Goal: Task Accomplishment & Management: Use online tool/utility

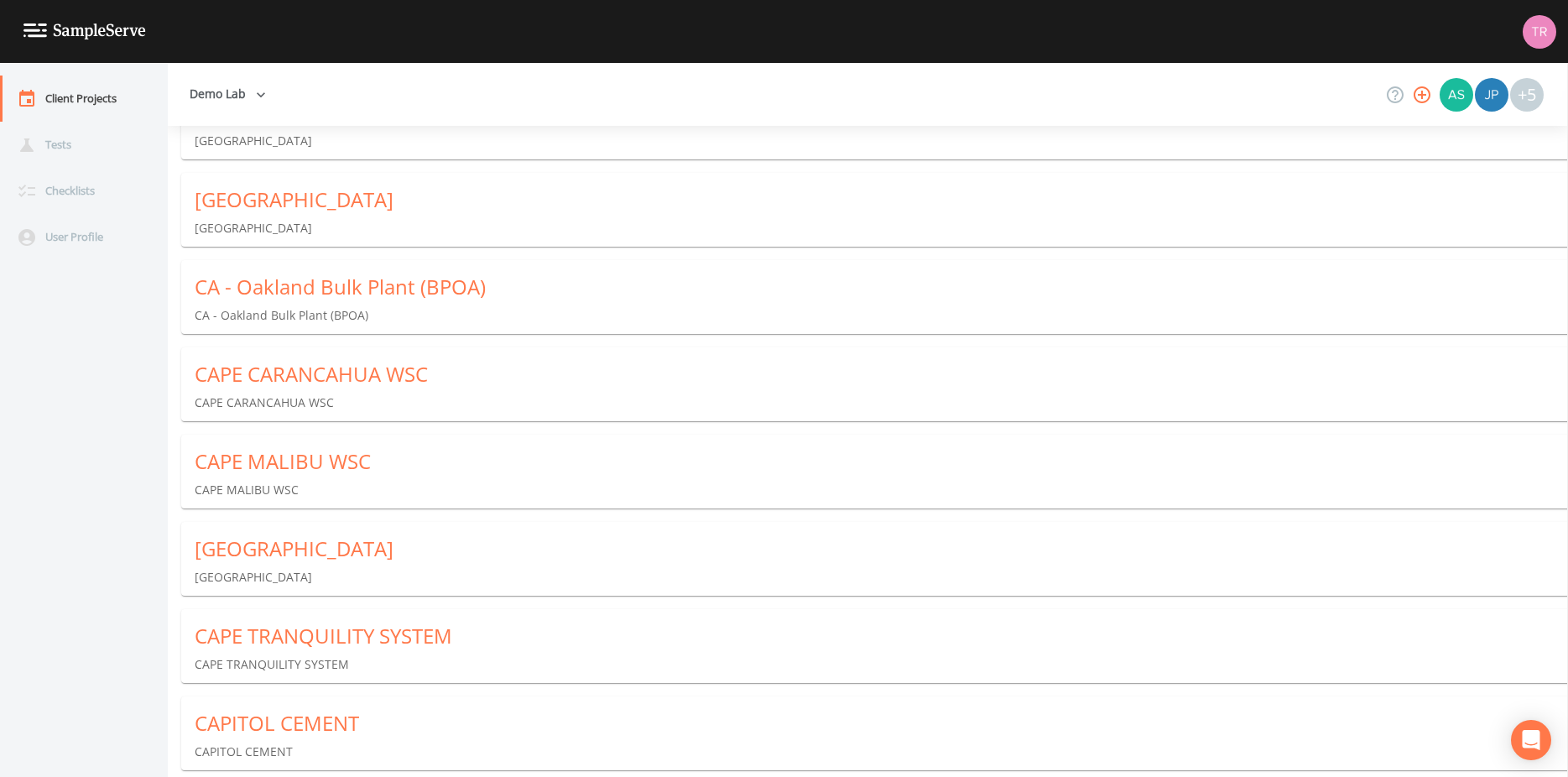
scroll to position [81071, 0]
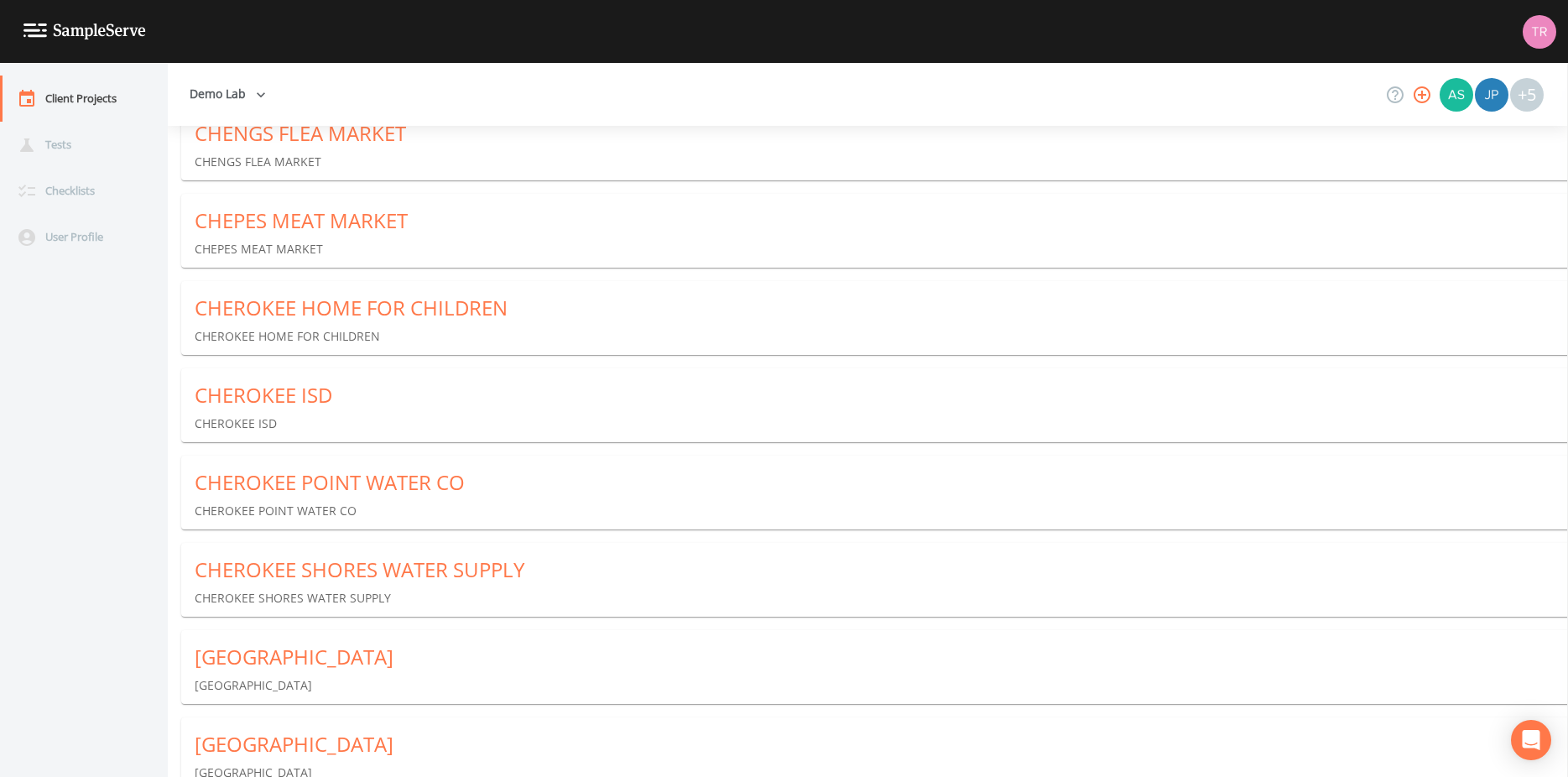
drag, startPoint x: 1564, startPoint y: 768, endPoint x: 1566, endPoint y: 760, distance: 8.2
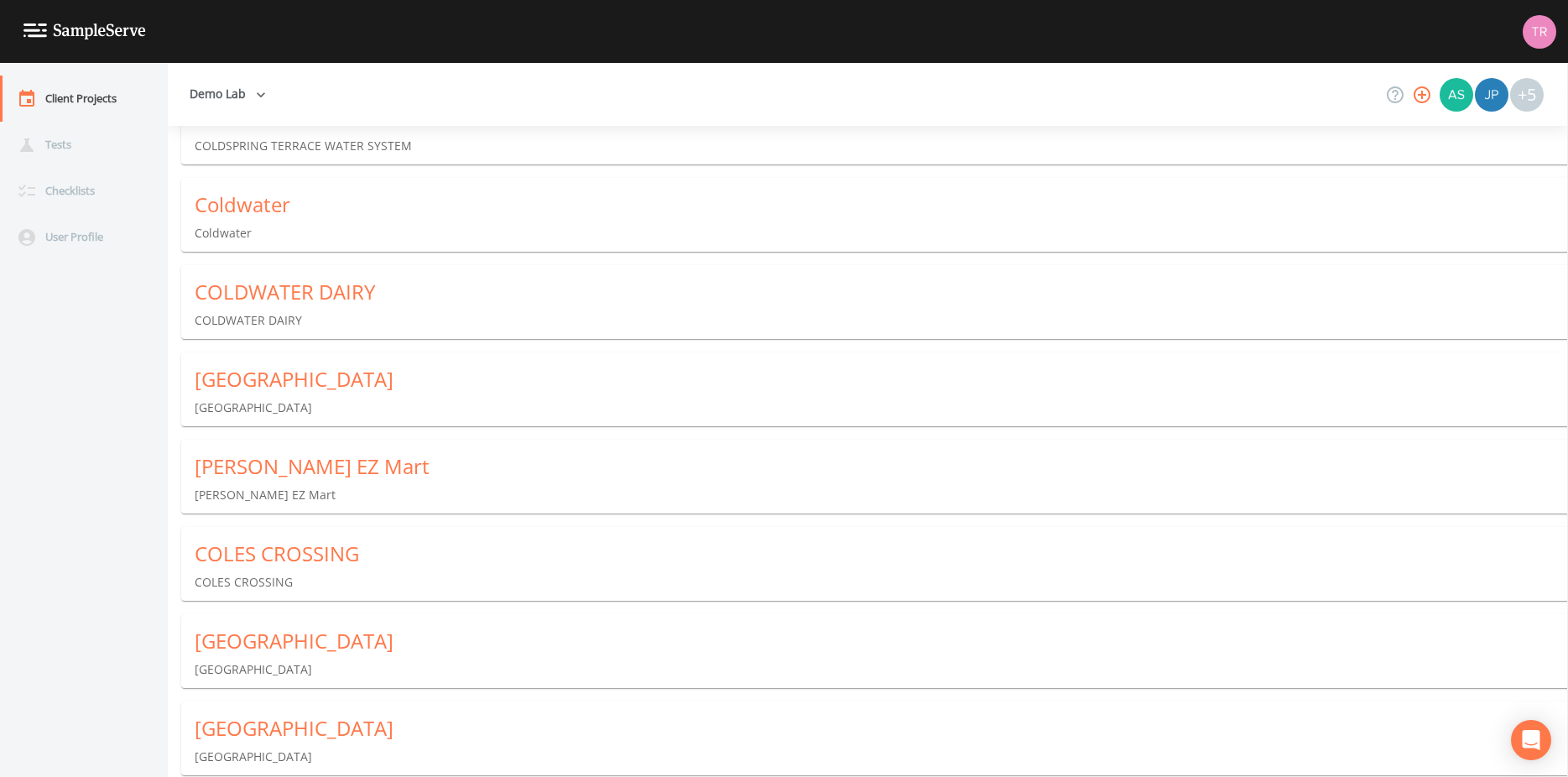
scroll to position [183923, 0]
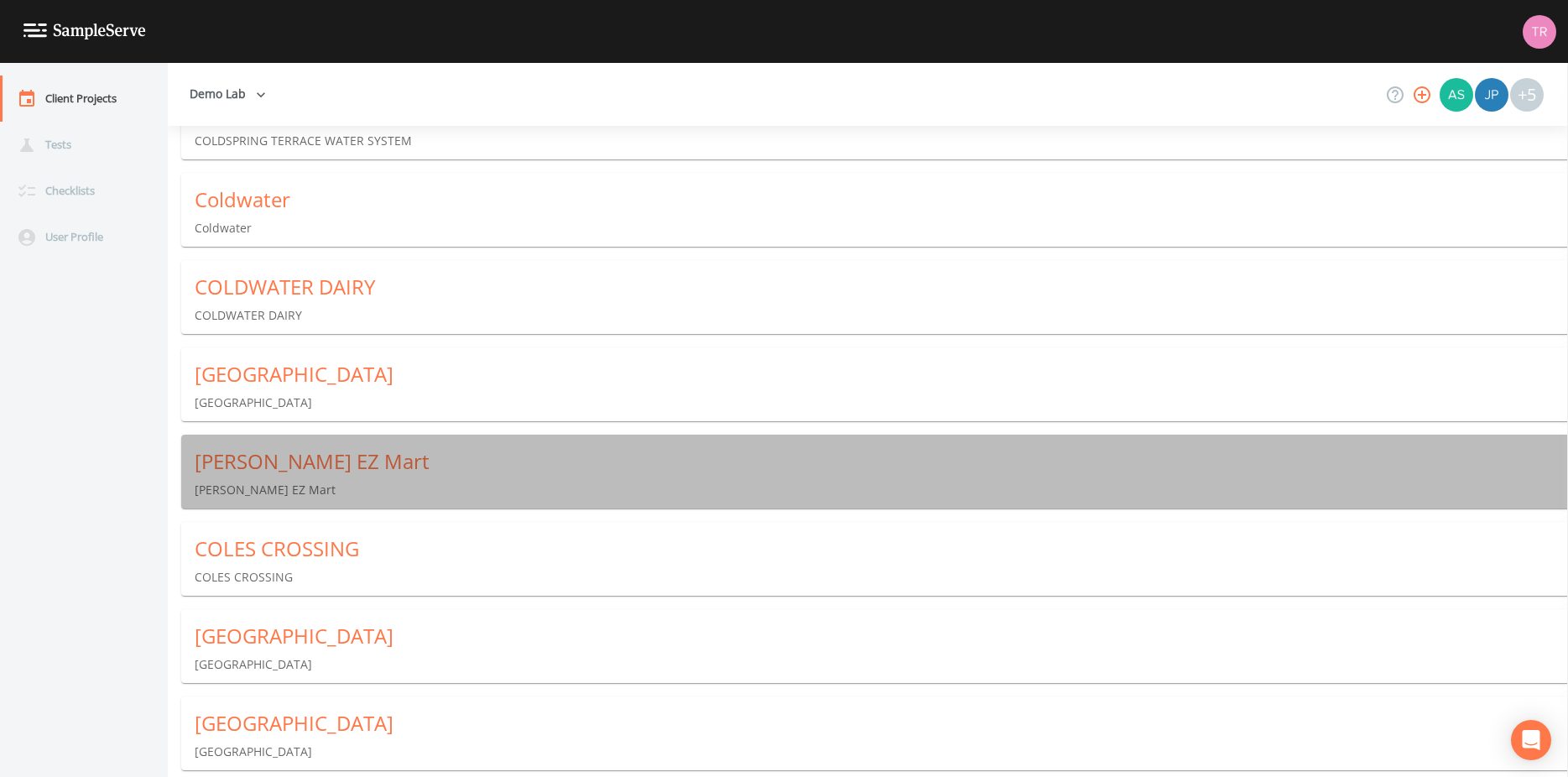
click at [327, 466] on div "[PERSON_NAME] EZ Mart" at bounding box center [881, 461] width 1374 height 27
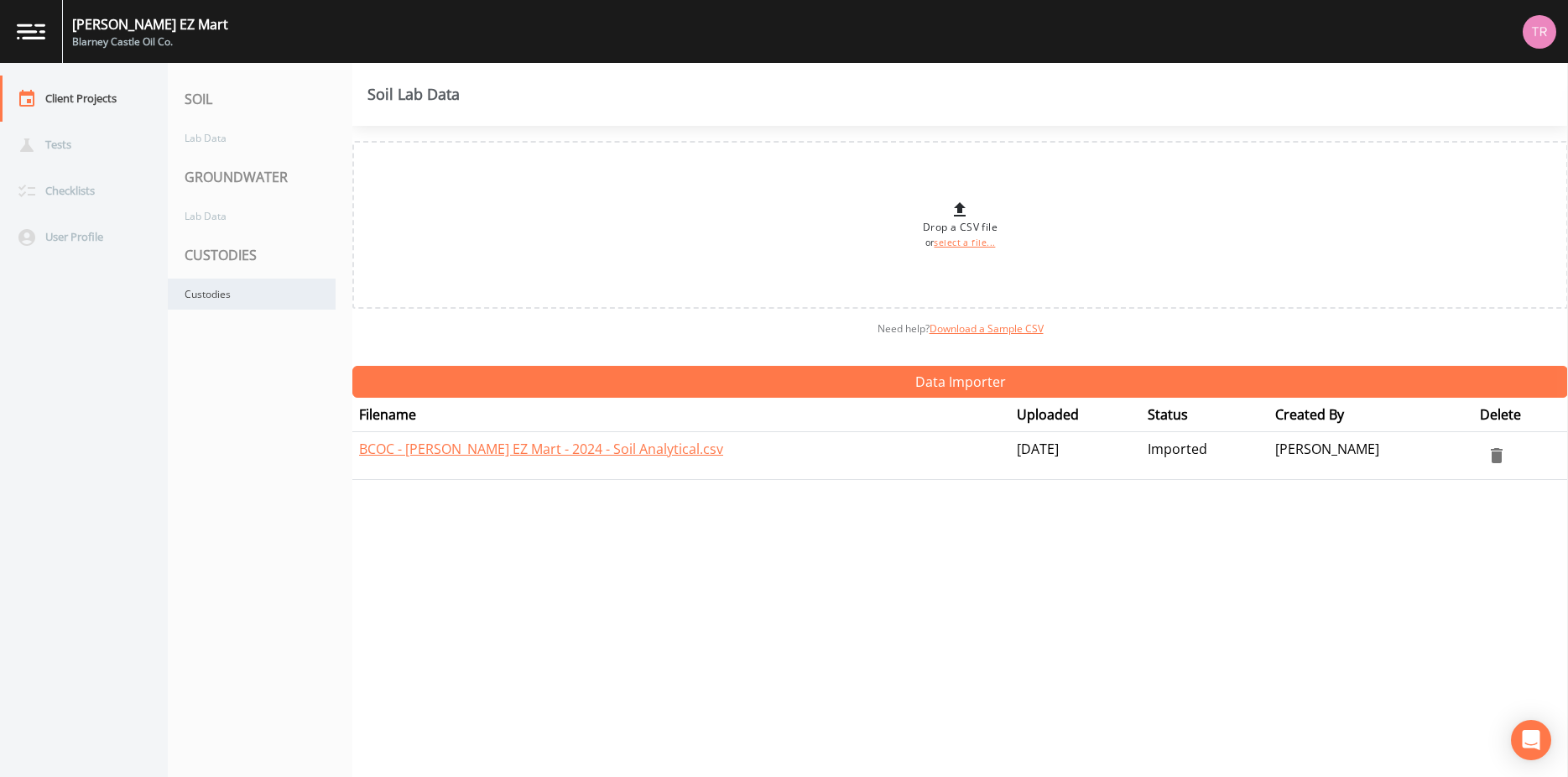
click at [217, 295] on div "Custodies" at bounding box center [251, 293] width 168 height 31
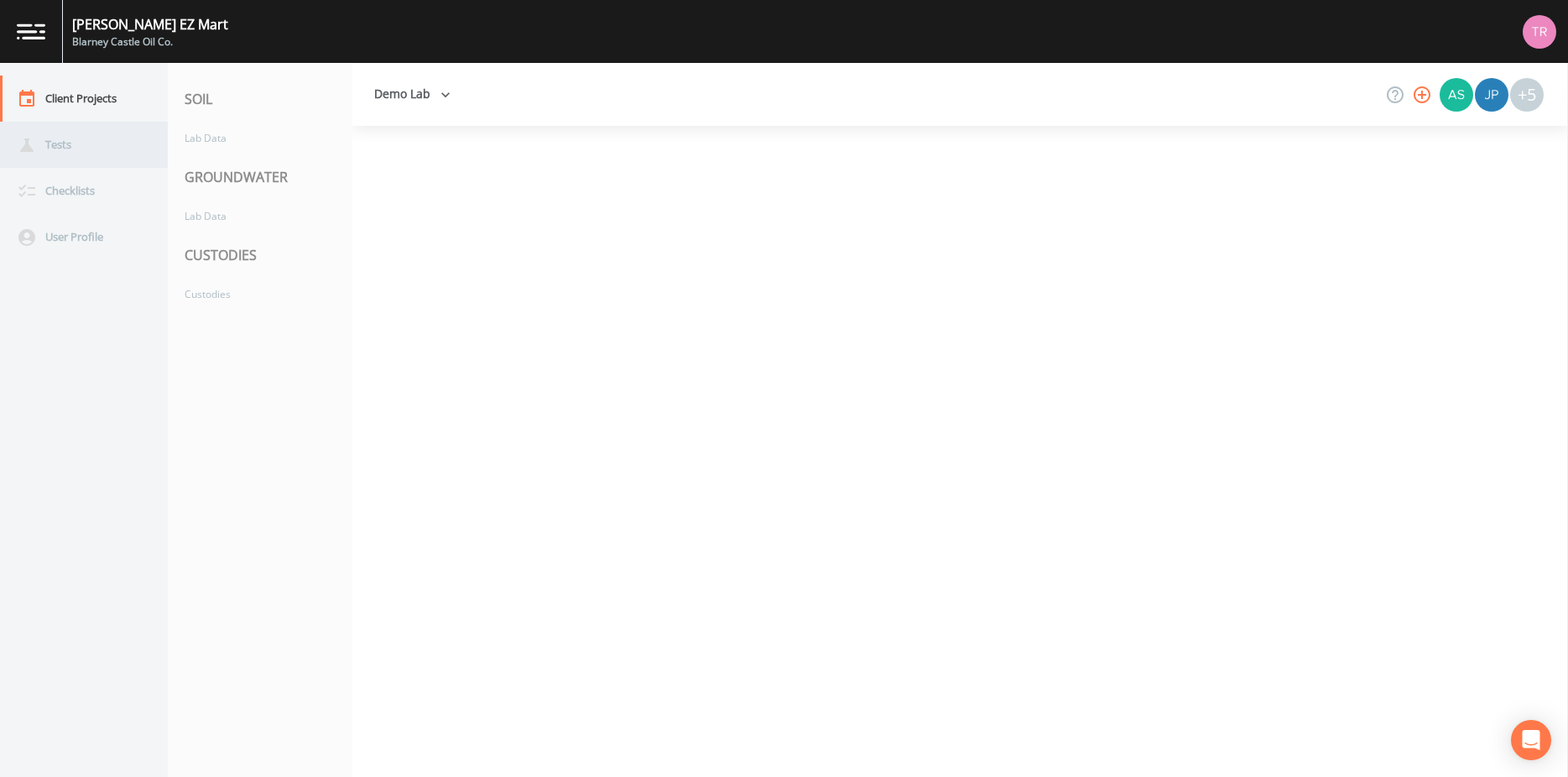
click at [86, 145] on div "Tests" at bounding box center [75, 145] width 151 height 47
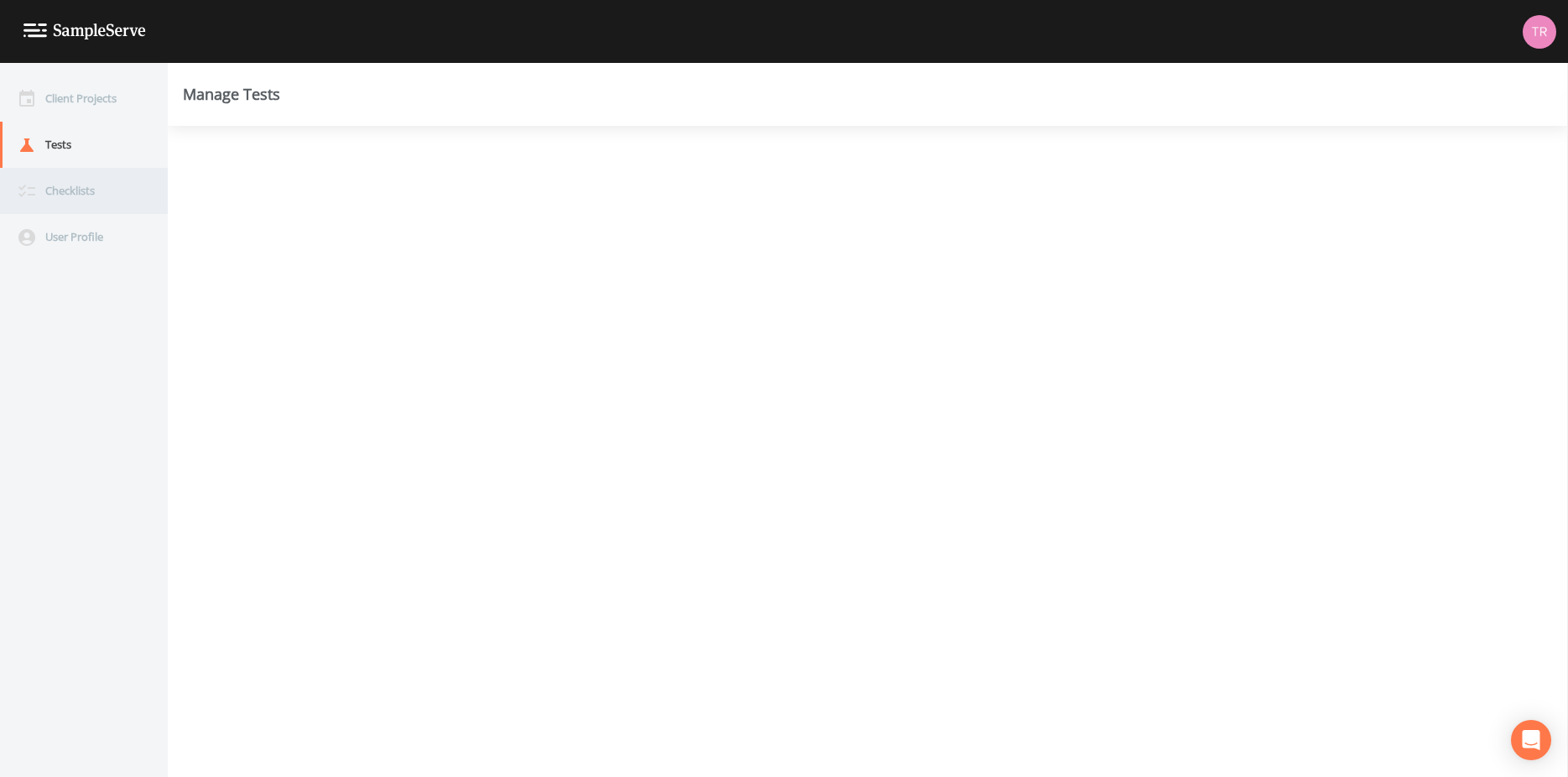
click at [84, 177] on div "Checklists" at bounding box center [75, 190] width 151 height 47
click at [123, 233] on div "User Profile" at bounding box center [75, 237] width 151 height 47
click at [79, 151] on div "Tests" at bounding box center [75, 145] width 151 height 47
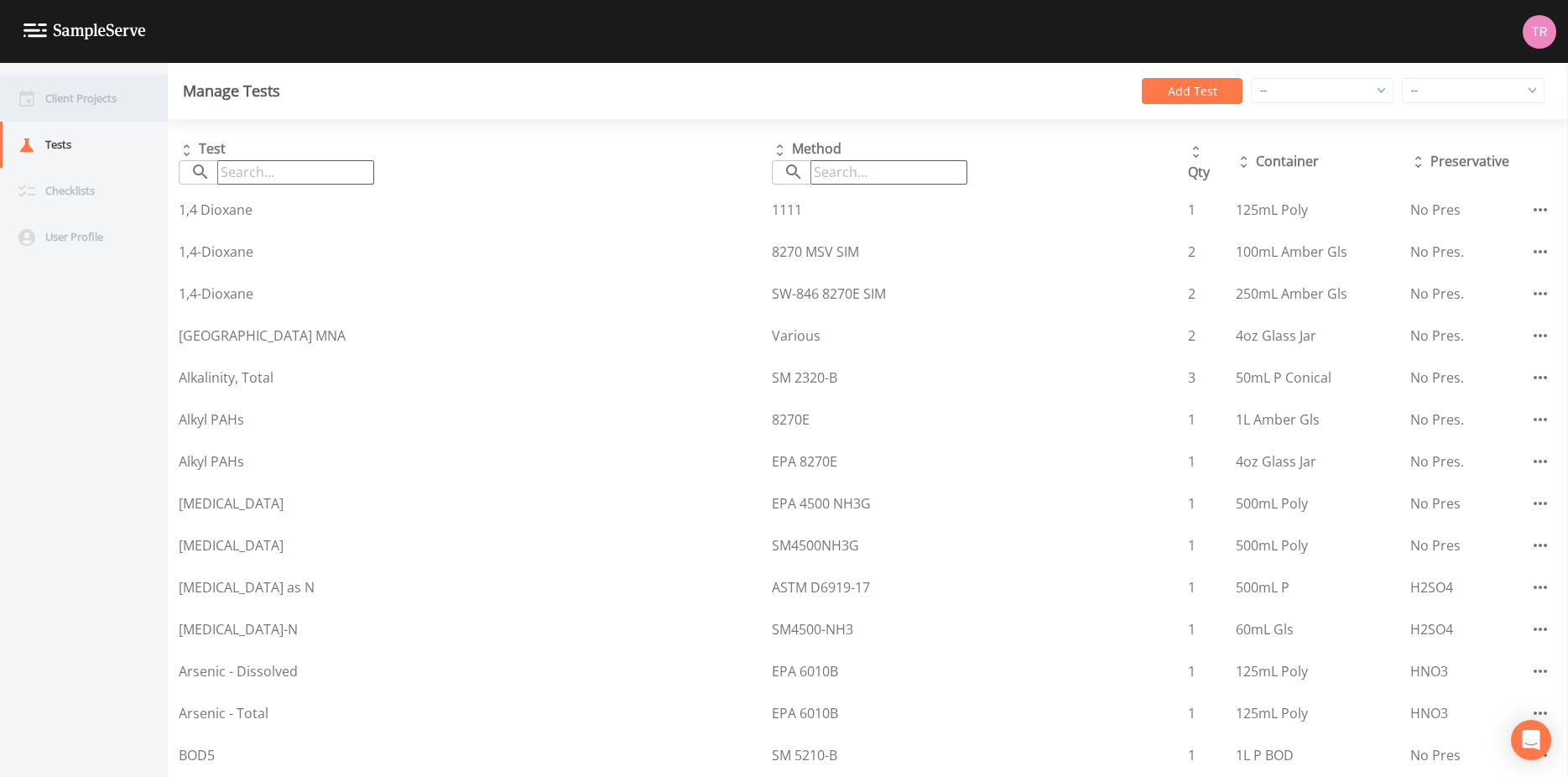
click at [90, 95] on div "Client Projects" at bounding box center [75, 98] width 151 height 47
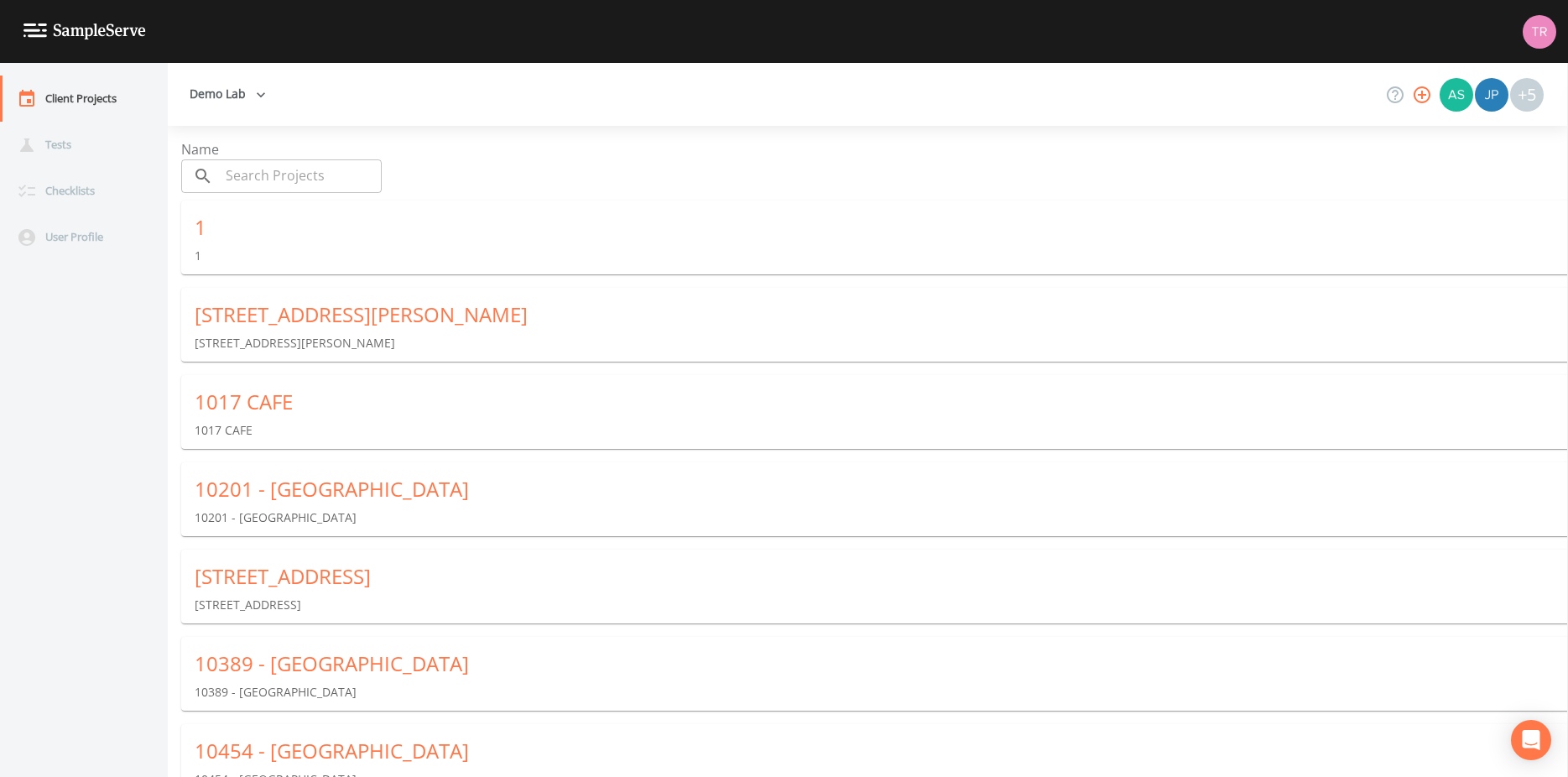
click at [302, 174] on input "text" at bounding box center [300, 176] width 162 height 34
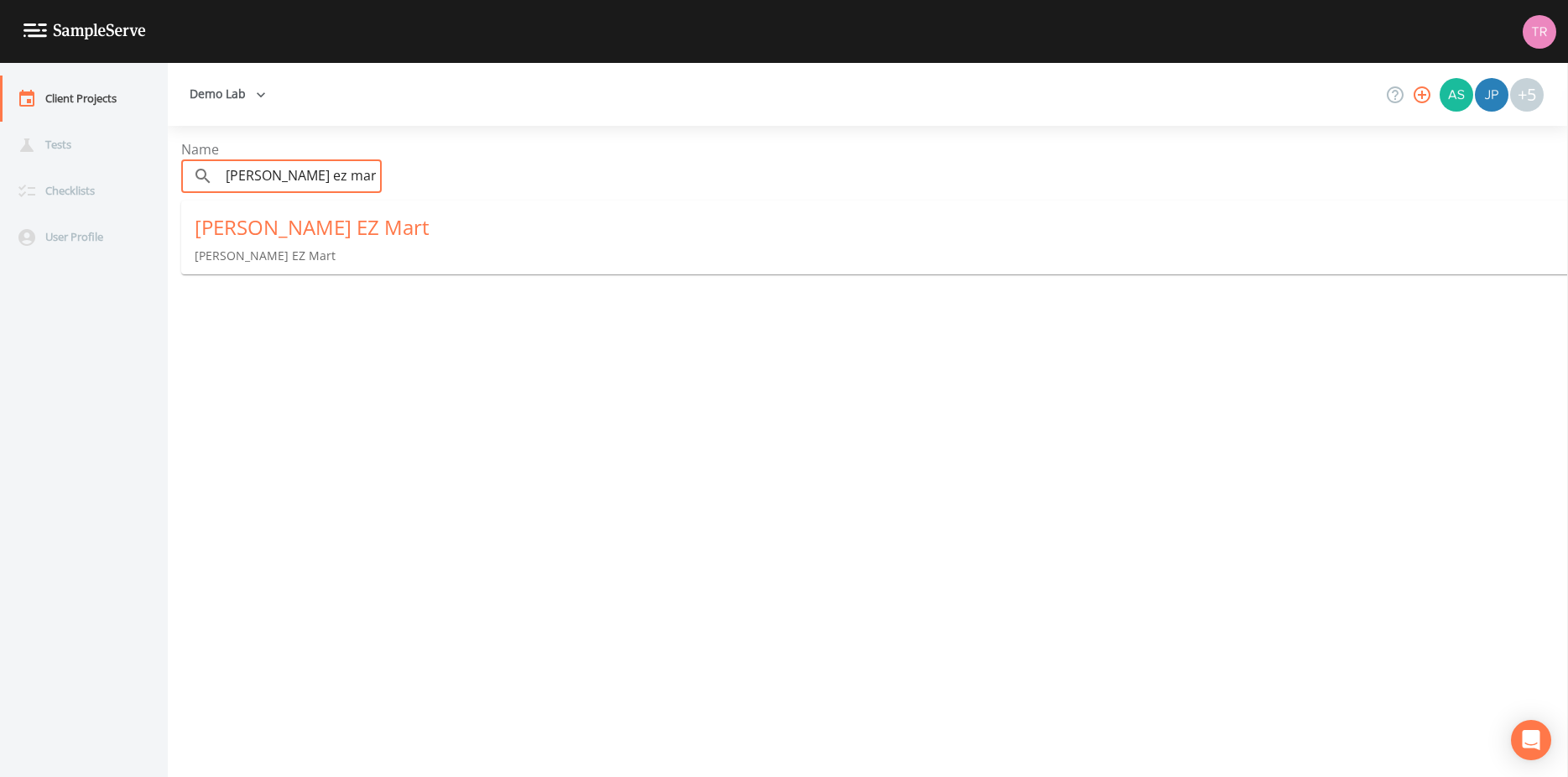
type input "[PERSON_NAME] ez mart"
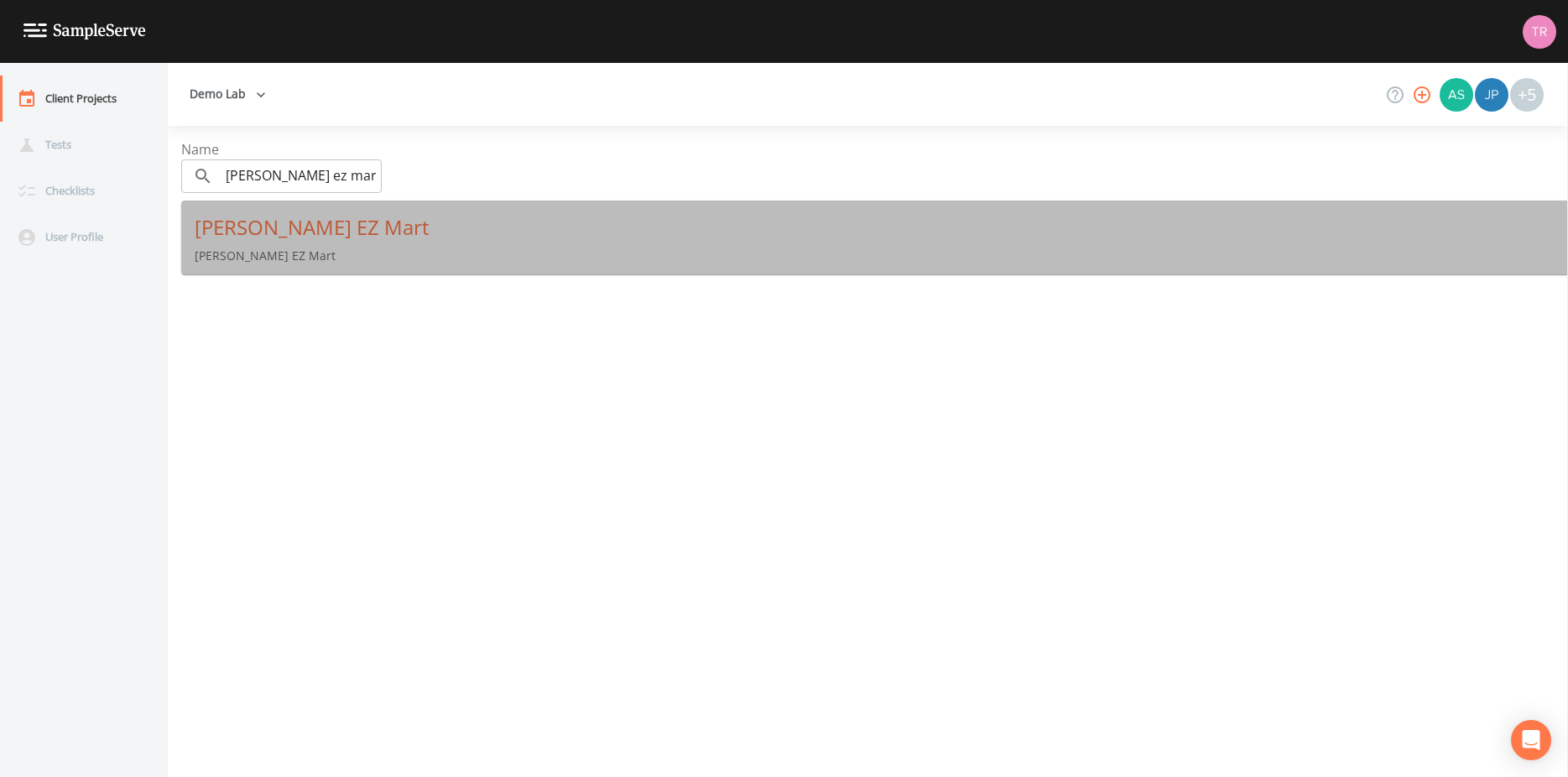
click at [302, 232] on div "[PERSON_NAME] EZ Mart" at bounding box center [881, 227] width 1374 height 27
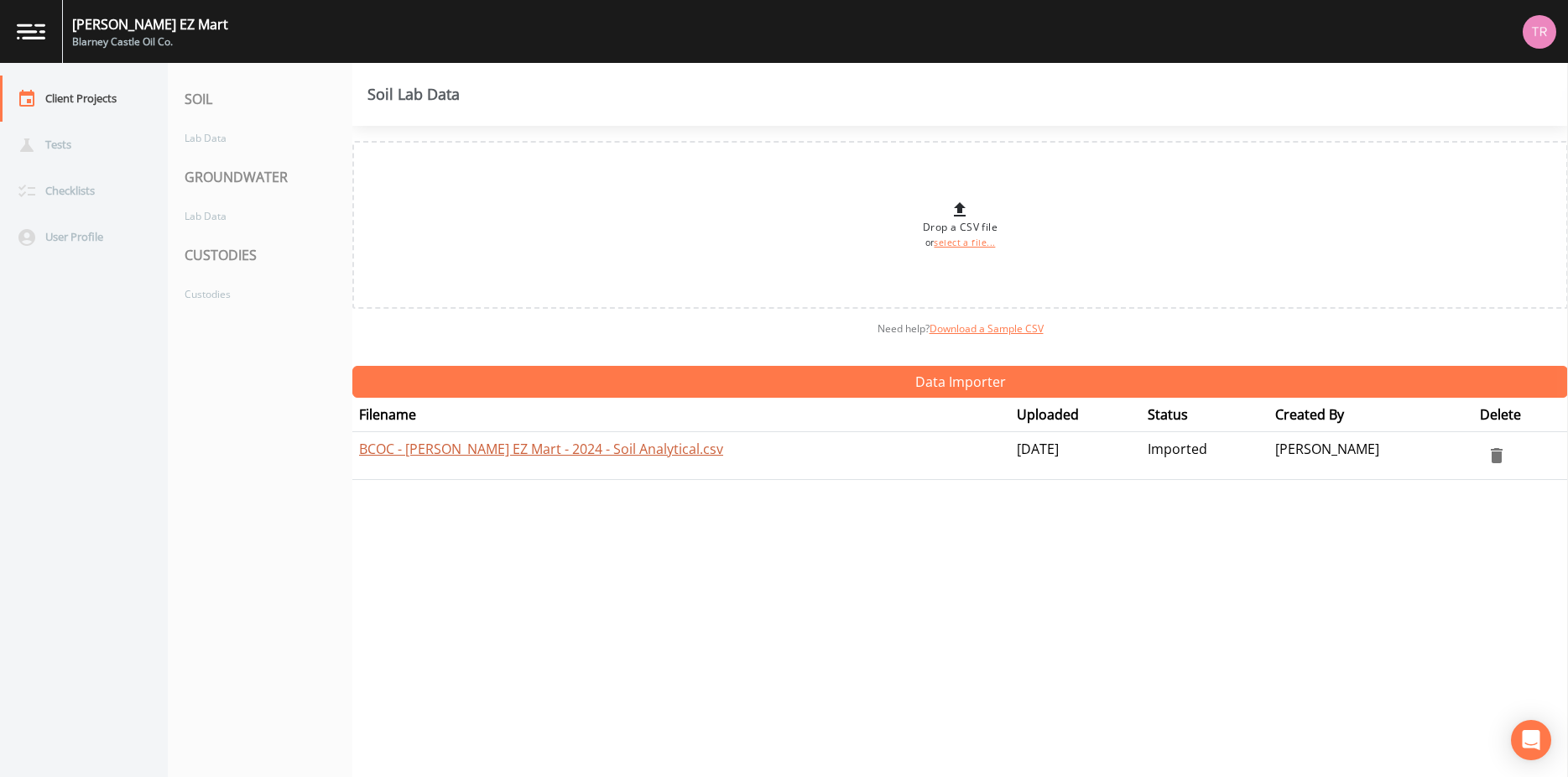
click at [652, 456] on link "BCOC - [PERSON_NAME] EZ Mart - 2024 - Soil Analytical.csv" at bounding box center [540, 449] width 364 height 19
click at [740, 216] on div "Drop a CSV file or select a file..." at bounding box center [959, 224] width 1215 height 167
